Goal: Transaction & Acquisition: Purchase product/service

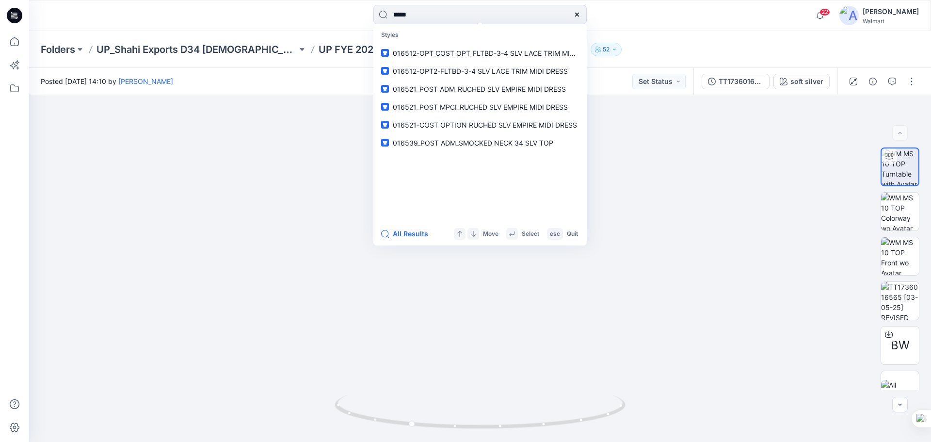
type input "*****"
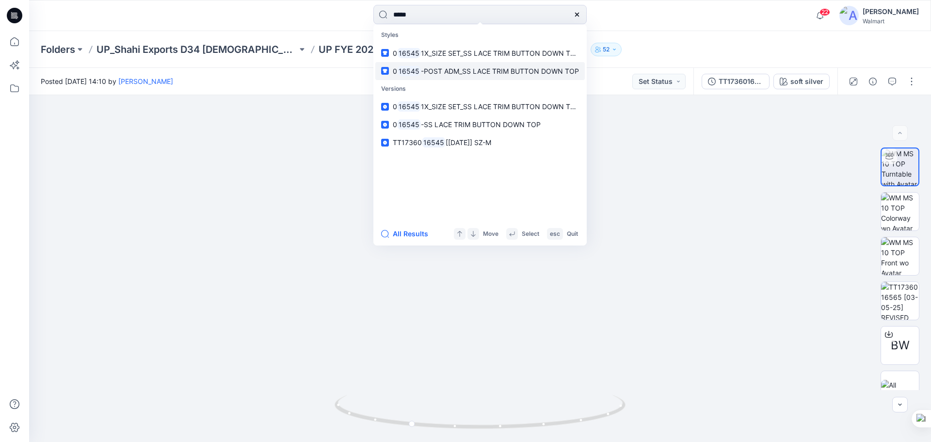
click at [447, 75] on p "0 16545 -POST ADM_SS LACE TRIM BUTTON DOWN TOP" at bounding box center [486, 71] width 186 height 10
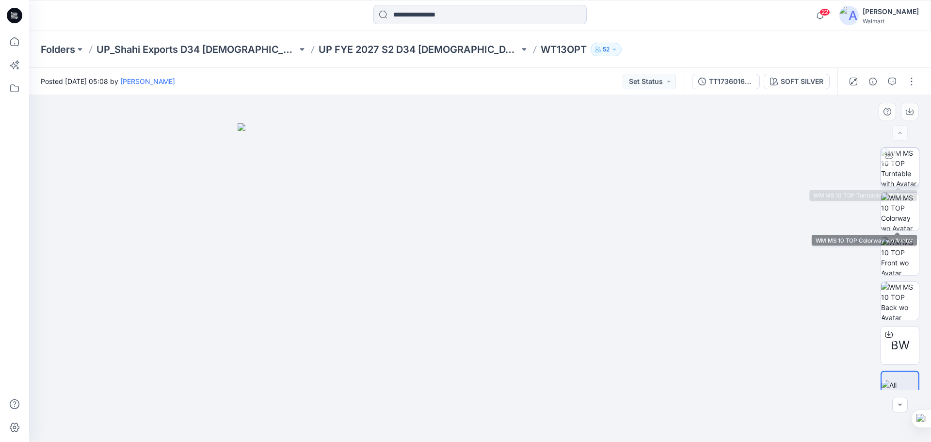
click at [904, 169] on img at bounding box center [900, 167] width 38 height 38
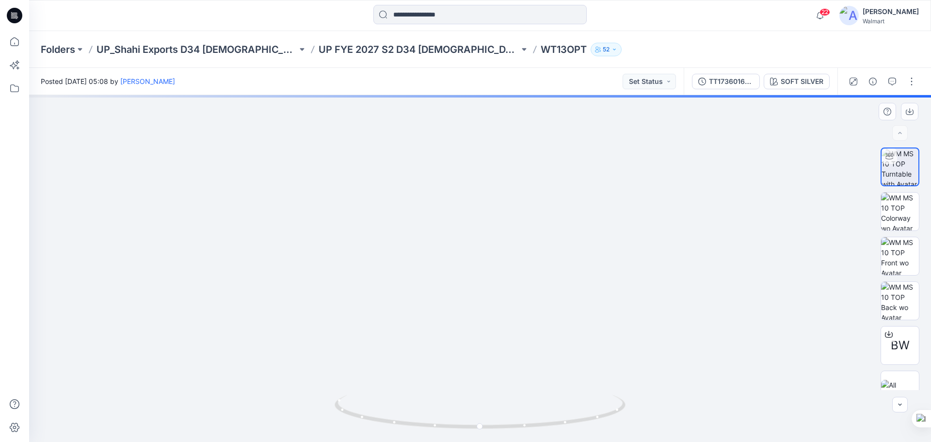
drag, startPoint x: 505, startPoint y: 186, endPoint x: 503, endPoint y: 243, distance: 57.2
click at [503, 243] on img at bounding box center [479, 204] width 691 height 475
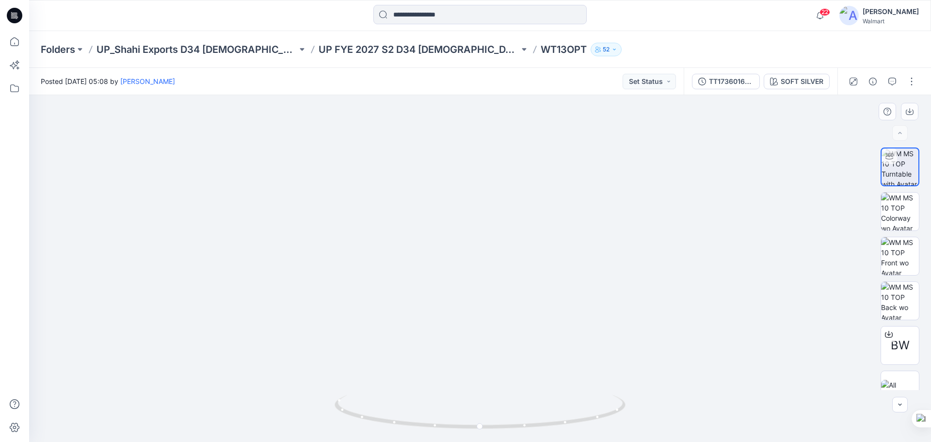
drag, startPoint x: 417, startPoint y: 279, endPoint x: 418, endPoint y: 323, distance: 44.1
click at [418, 323] on img at bounding box center [480, 224] width 816 height 434
drag, startPoint x: 552, startPoint y: 426, endPoint x: 451, endPoint y: 393, distance: 106.1
click at [434, 416] on icon at bounding box center [480, 413] width 293 height 36
